Goal: Book appointment/travel/reservation

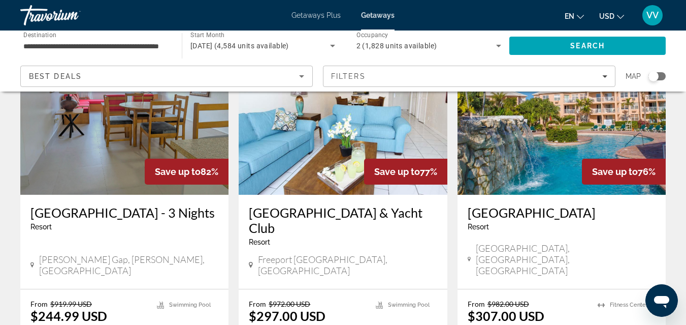
scroll to position [1199, 0]
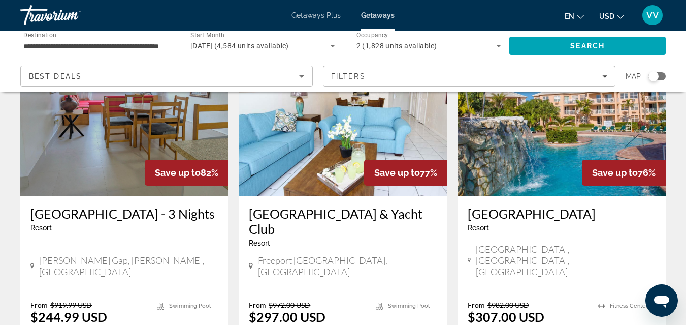
click at [321, 16] on span "Getaways Plus" at bounding box center [316, 15] width 49 height 8
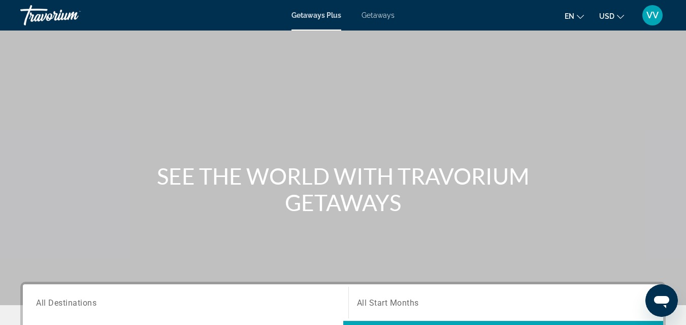
click at [84, 309] on div "Search widget" at bounding box center [185, 302] width 299 height 29
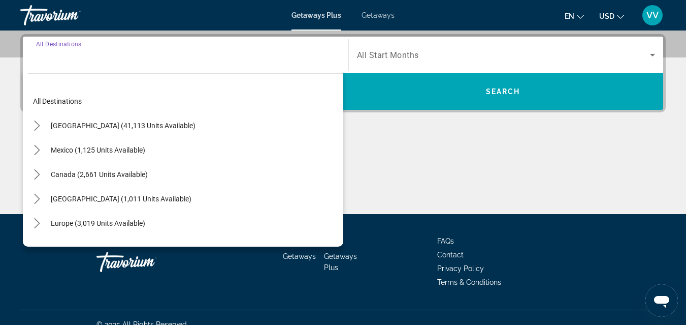
scroll to position [248, 0]
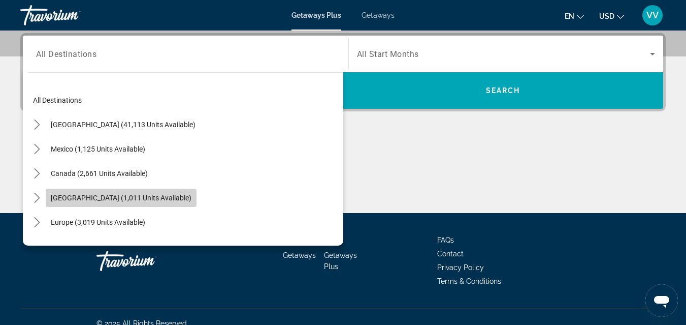
click at [110, 200] on span "[GEOGRAPHIC_DATA] (1,011 units available)" at bounding box center [121, 198] width 141 height 8
type input "**********"
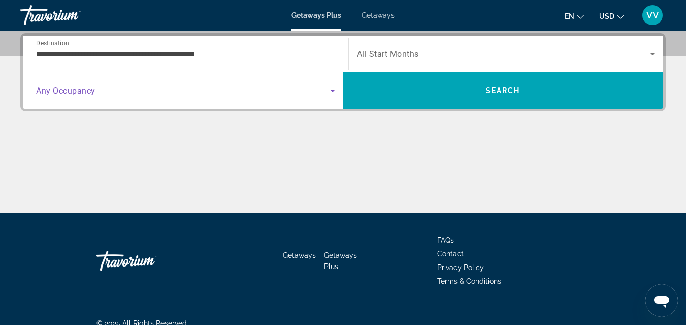
click at [161, 92] on span "Search widget" at bounding box center [183, 90] width 294 height 12
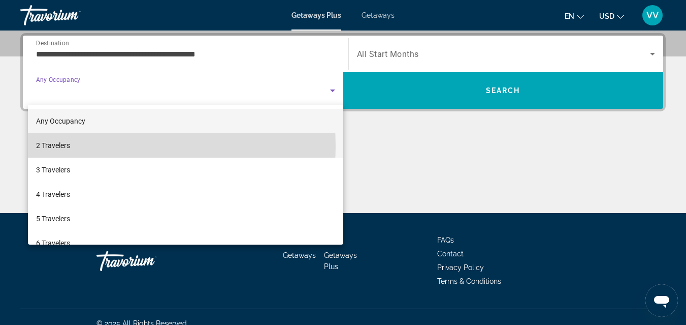
click at [96, 146] on mat-option "2 Travelers" at bounding box center [186, 145] width 316 height 24
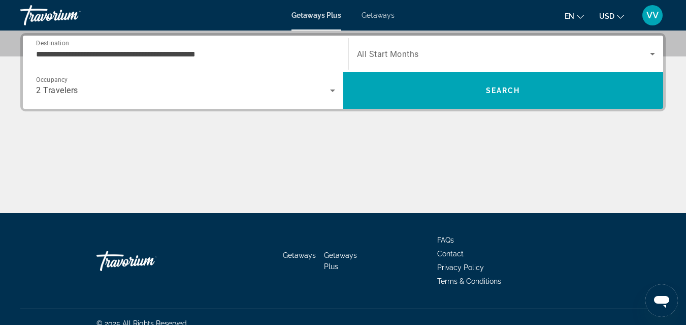
click at [381, 54] on span "All Start Months" at bounding box center [388, 54] width 62 height 10
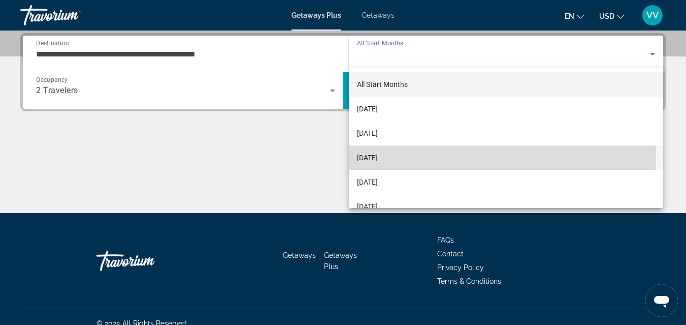
click at [378, 156] on span "[DATE]" at bounding box center [367, 157] width 21 height 12
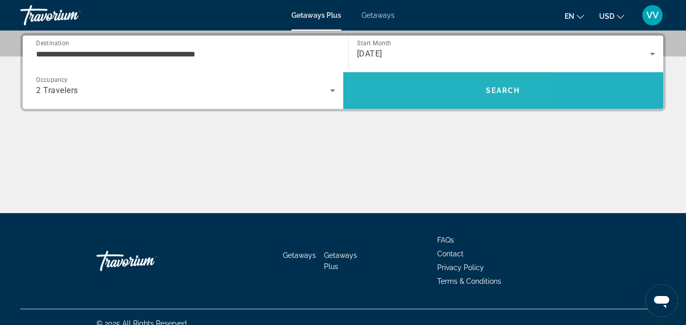
click at [416, 98] on span "Search" at bounding box center [503, 90] width 321 height 24
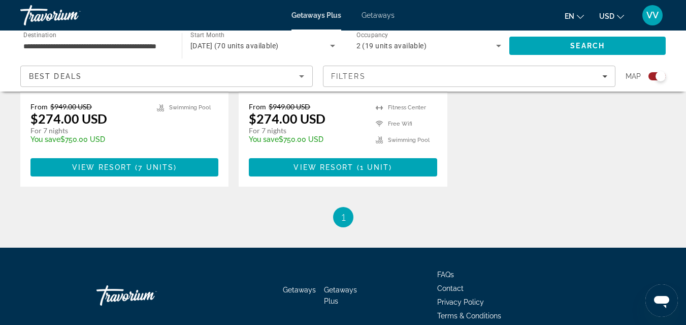
scroll to position [985, 0]
